Goal: Find specific page/section: Find specific page/section

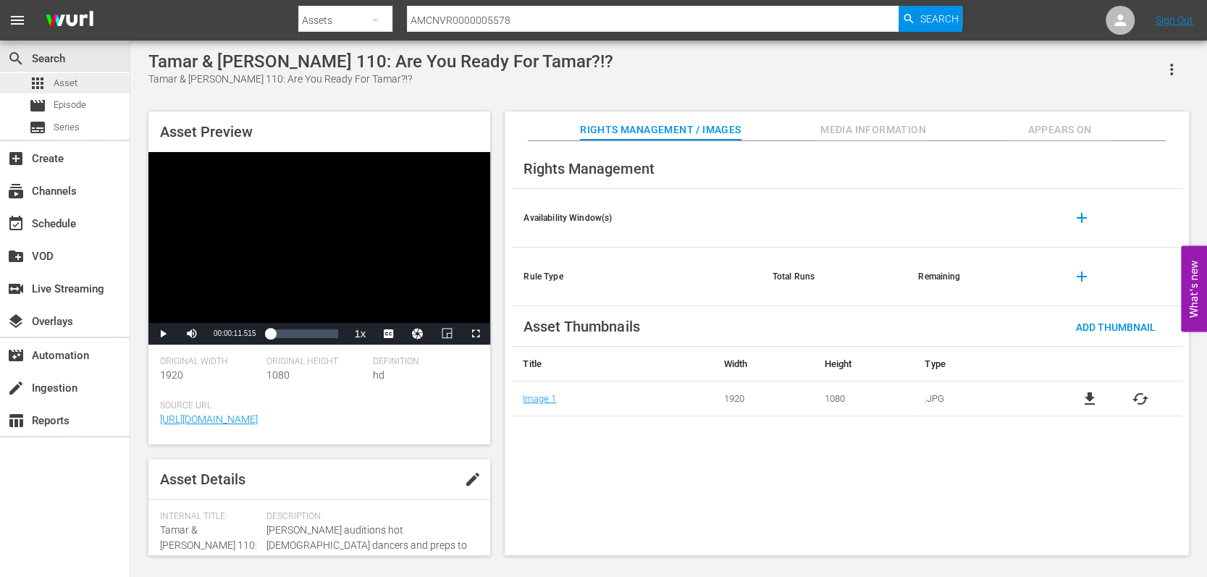
click at [58, 88] on span "Asset" at bounding box center [66, 83] width 24 height 14
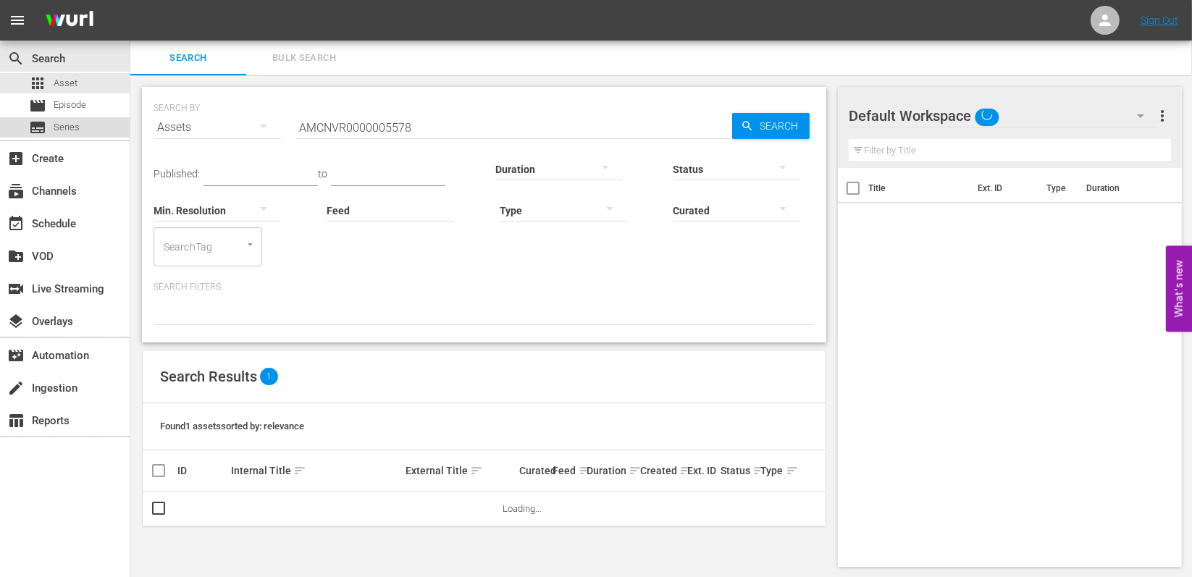
click at [80, 133] on div "subtitles Series" at bounding box center [65, 127] width 130 height 20
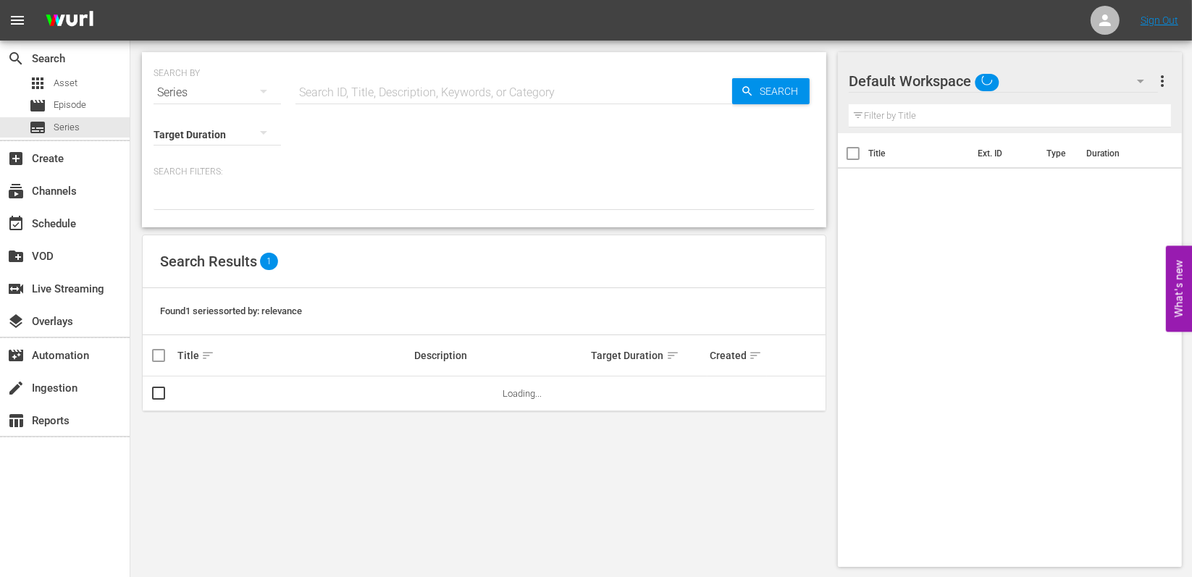
click at [416, 91] on input "text" at bounding box center [513, 92] width 437 height 35
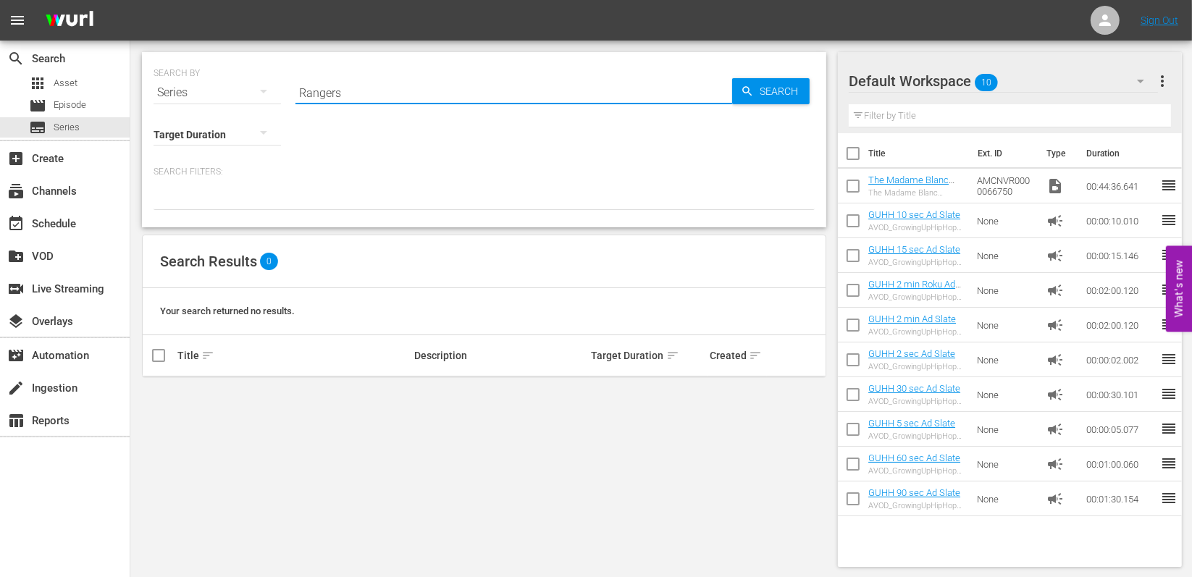
type input "Rangers"
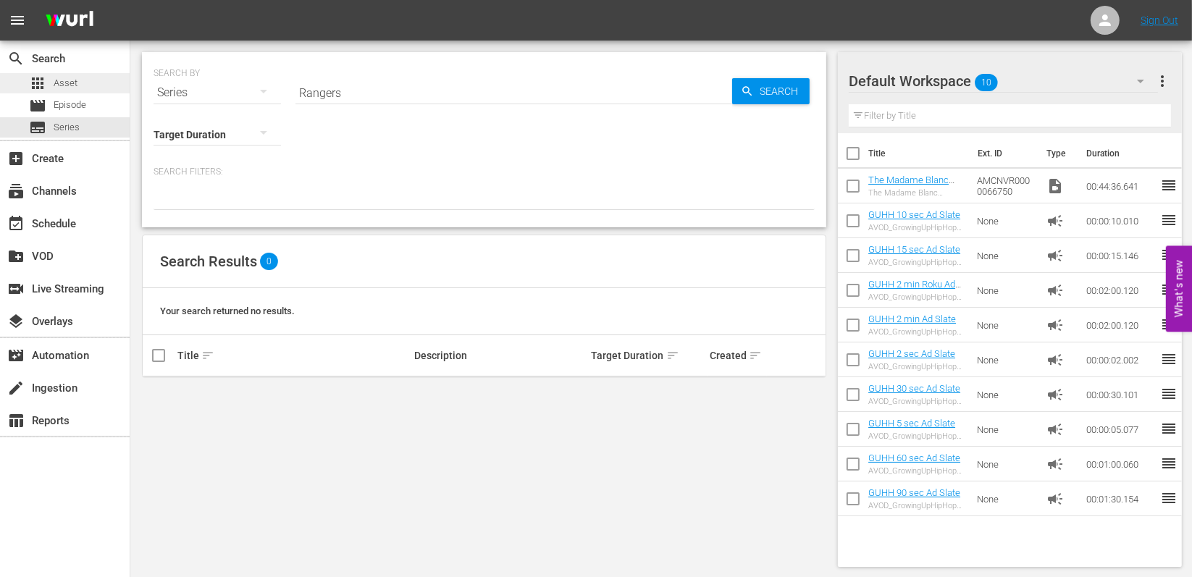
click at [77, 82] on div "apps Asset" at bounding box center [65, 83] width 130 height 20
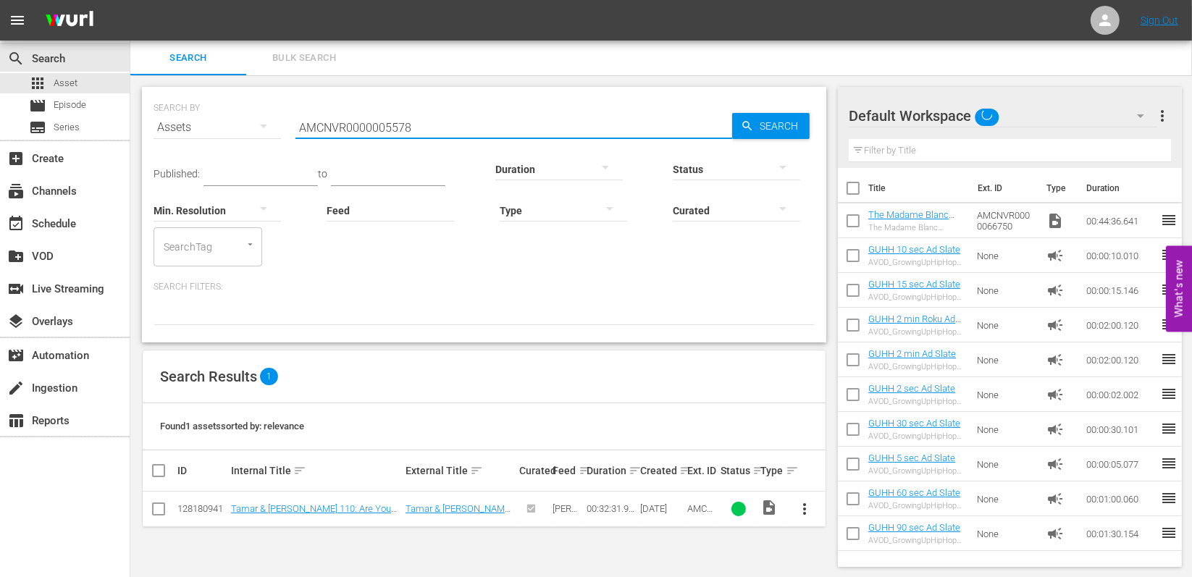
click at [434, 124] on input "AMCNVR0000005578" at bounding box center [513, 127] width 437 height 35
paste input "Rangers Pre Game"
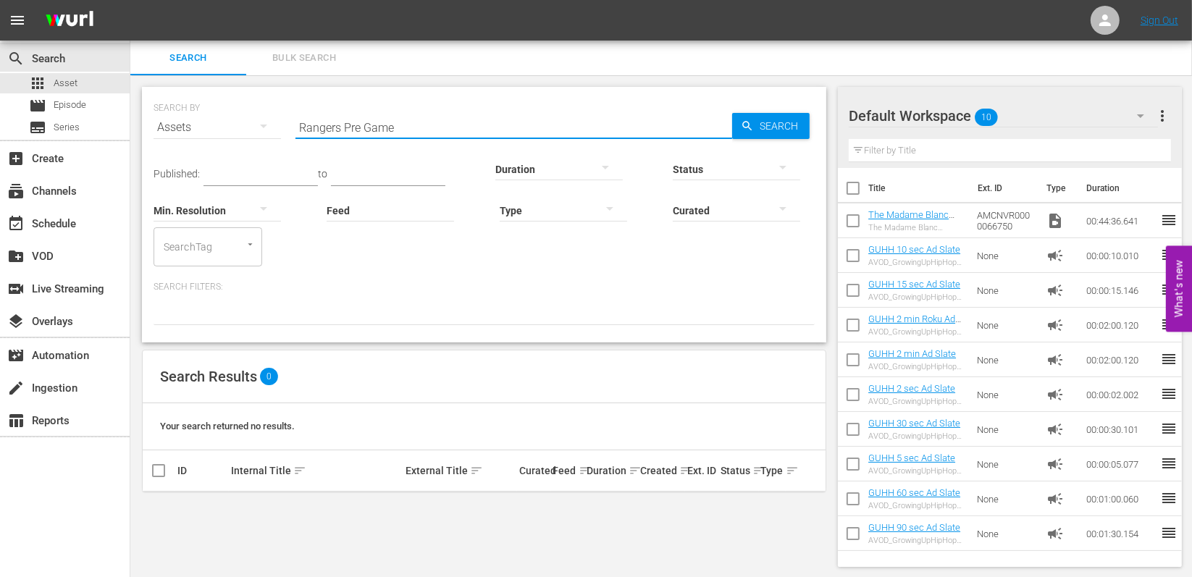
type input "Rangers Pre Game"
